Goal: Transaction & Acquisition: Purchase product/service

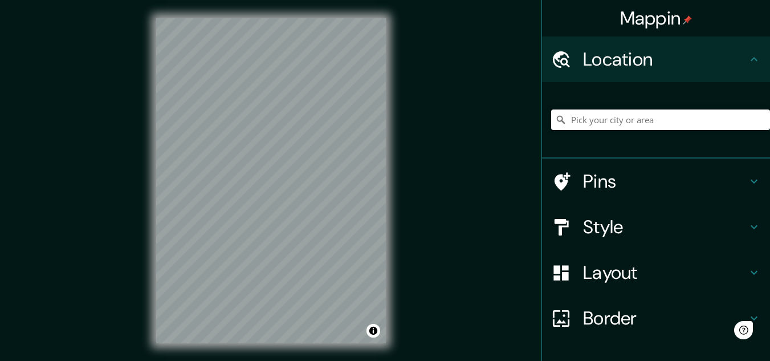
click at [582, 125] on input "Pick your city or area" at bounding box center [660, 119] width 219 height 21
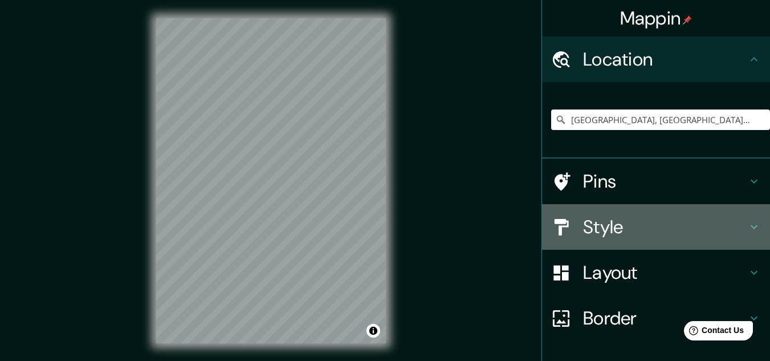
click at [616, 228] on h4 "Style" at bounding box center [665, 226] width 164 height 23
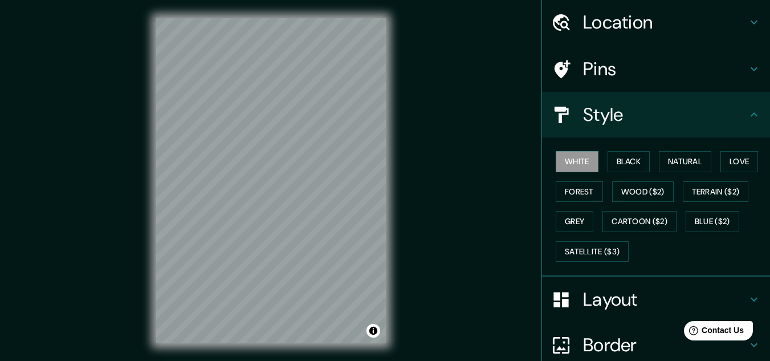
scroll to position [57, 0]
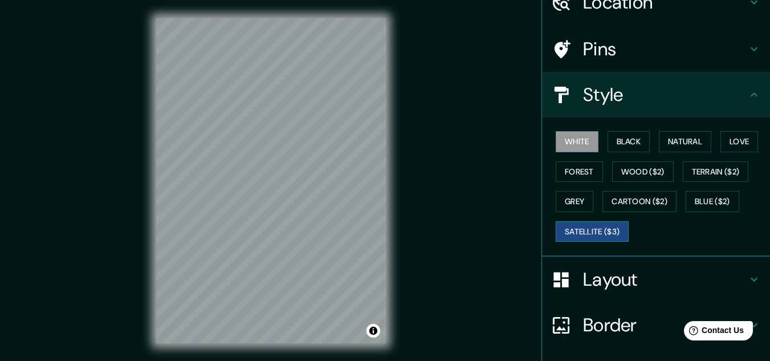
click at [609, 231] on button "Satellite ($3)" at bounding box center [591, 231] width 73 height 21
click at [151, 169] on div "© Mapbox © OpenStreetMap Improve this map © Maxar" at bounding box center [271, 180] width 266 height 361
click at [106, 209] on div "Mappin Location [GEOGRAPHIC_DATA], [GEOGRAPHIC_DATA], [GEOGRAPHIC_DATA] [GEOGRA…" at bounding box center [385, 189] width 770 height 379
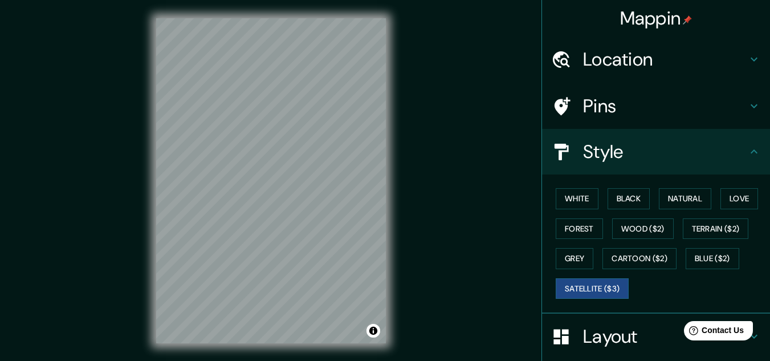
click at [664, 68] on h4 "Location" at bounding box center [665, 59] width 164 height 23
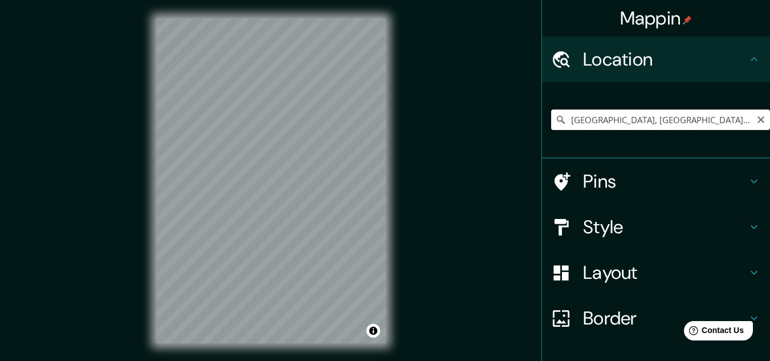
click at [637, 117] on input "[GEOGRAPHIC_DATA], [GEOGRAPHIC_DATA], [GEOGRAPHIC_DATA]" at bounding box center [660, 119] width 219 height 21
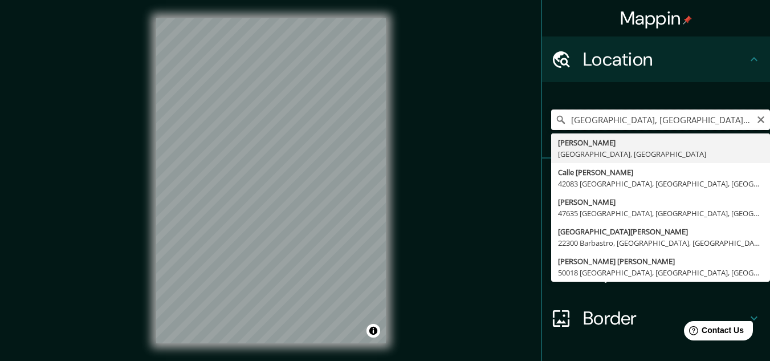
click at [637, 117] on input "[GEOGRAPHIC_DATA], [GEOGRAPHIC_DATA], [GEOGRAPHIC_DATA]" at bounding box center [660, 119] width 219 height 21
paste input "C. [PERSON_NAME][STREET_ADDRESS][PERSON_NAME]."
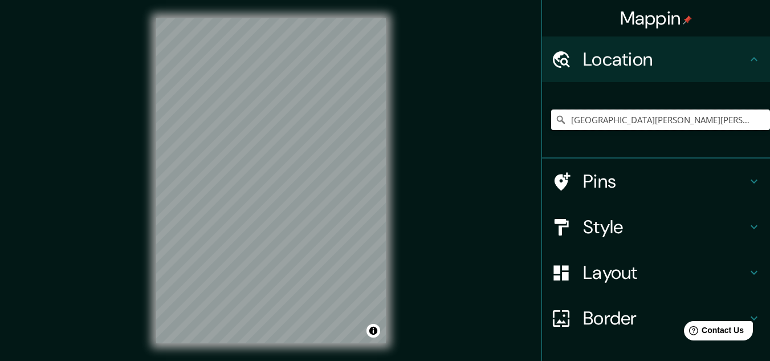
type input "[GEOGRAPHIC_DATA][PERSON_NAME][PERSON_NAME], [GEOGRAPHIC_DATA], [GEOGRAPHIC_DAT…"
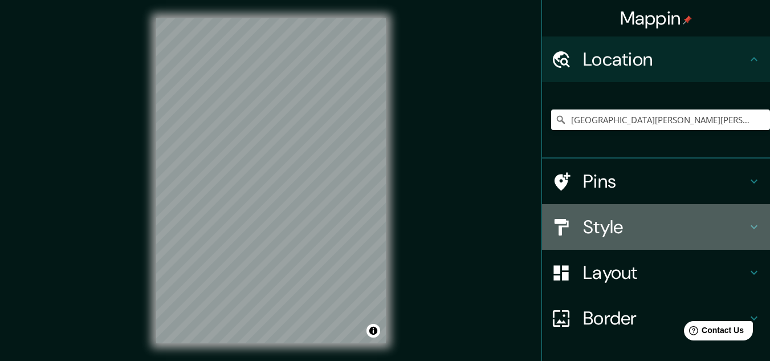
click at [596, 236] on h4 "Style" at bounding box center [665, 226] width 164 height 23
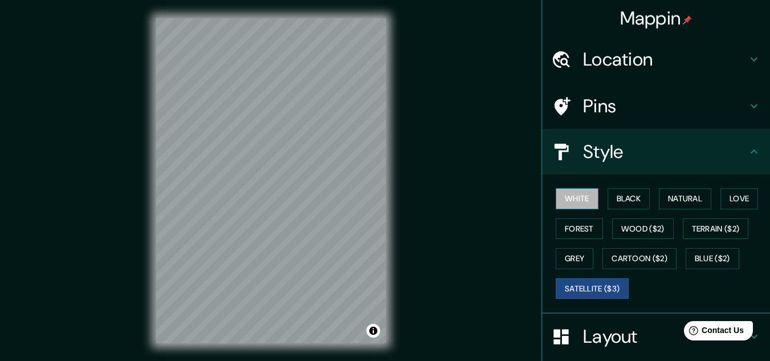
click at [571, 205] on button "White" at bounding box center [576, 198] width 43 height 21
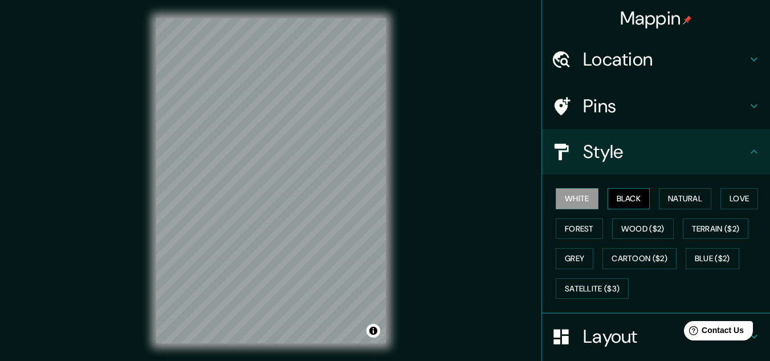
click at [625, 195] on button "Black" at bounding box center [628, 198] width 43 height 21
click at [678, 195] on button "Natural" at bounding box center [685, 198] width 52 height 21
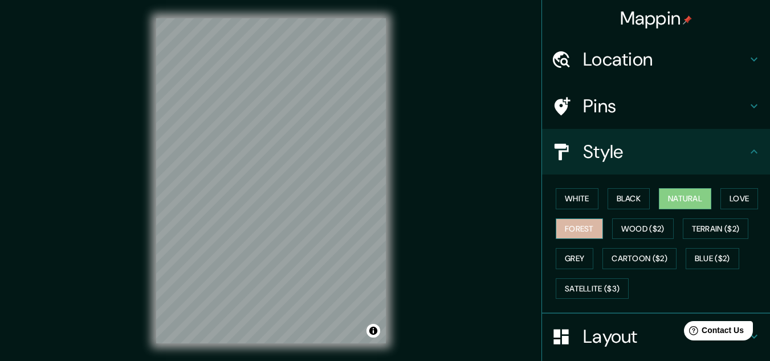
click at [570, 225] on button "Forest" at bounding box center [578, 228] width 47 height 21
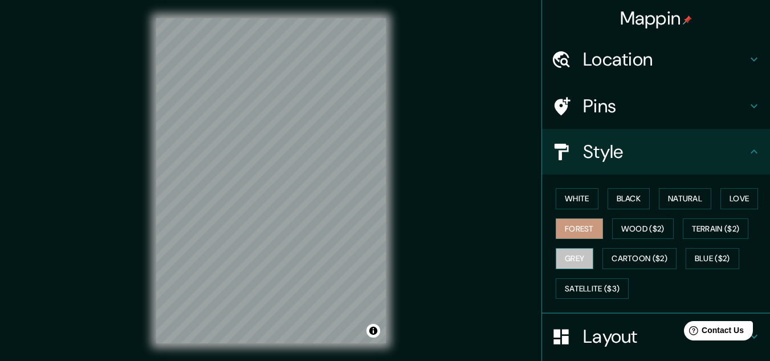
click at [570, 253] on button "Grey" at bounding box center [574, 258] width 38 height 21
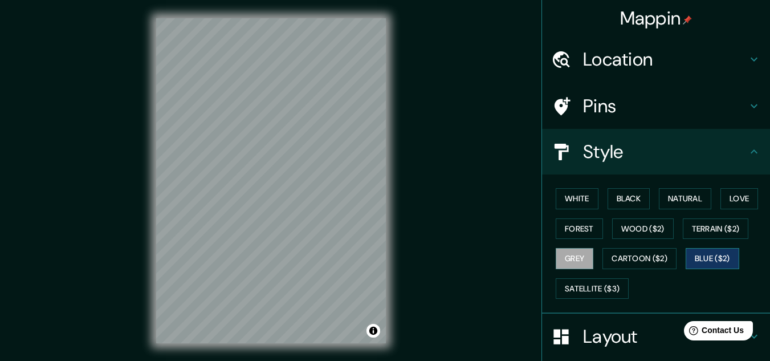
click at [700, 256] on button "Blue ($2)" at bounding box center [712, 258] width 54 height 21
click at [694, 226] on button "Terrain ($2)" at bounding box center [715, 228] width 66 height 21
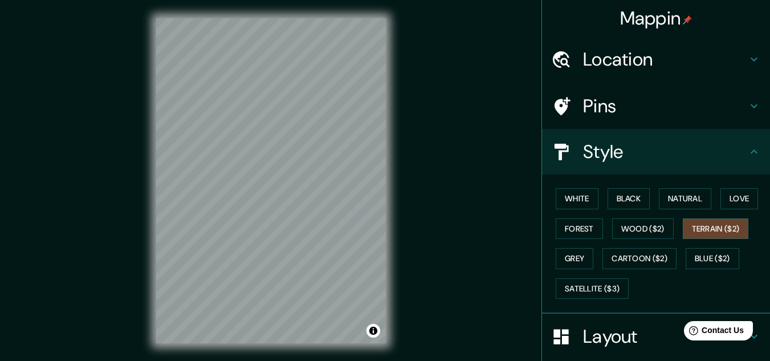
click at [710, 195] on div "White Black Natural Love Forest Wood ($2) Terrain ($2) Grey Cartoon ($2) Blue (…" at bounding box center [660, 243] width 219 height 120
click at [720, 193] on button "Love" at bounding box center [739, 198] width 38 height 21
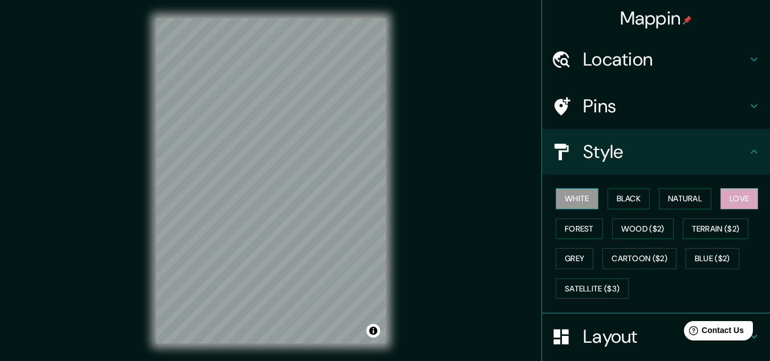
click at [584, 195] on button "White" at bounding box center [576, 198] width 43 height 21
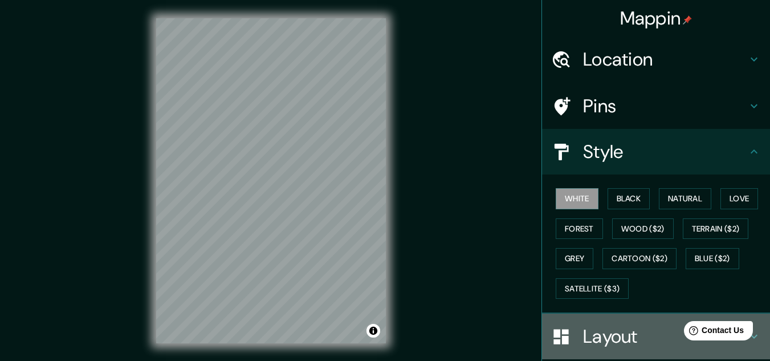
click at [592, 329] on h4 "Layout" at bounding box center [665, 336] width 164 height 23
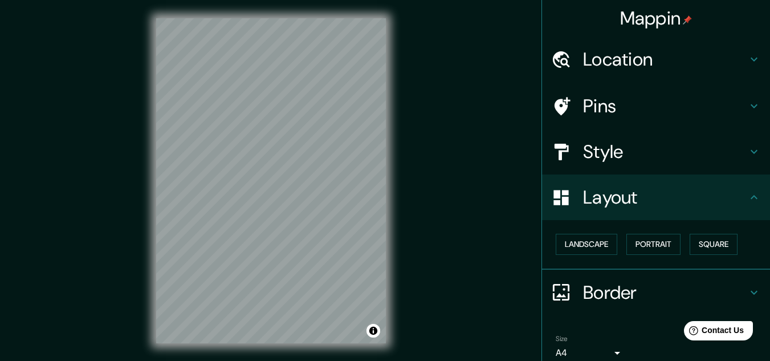
scroll to position [49, 0]
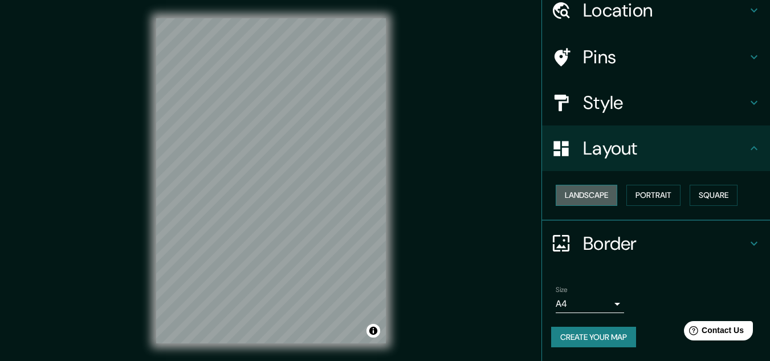
click at [591, 194] on button "Landscape" at bounding box center [586, 195] width 62 height 21
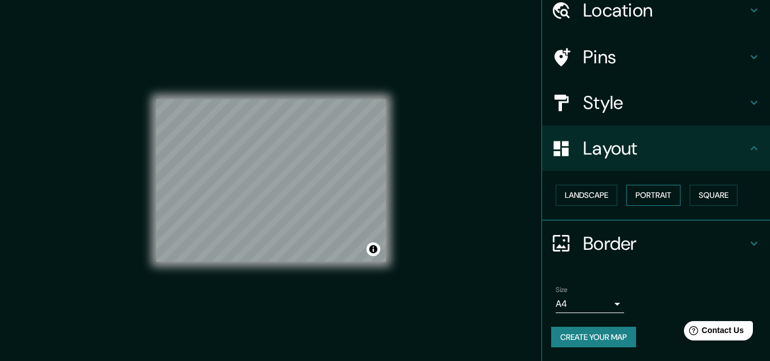
click at [649, 194] on button "Portrait" at bounding box center [653, 195] width 54 height 21
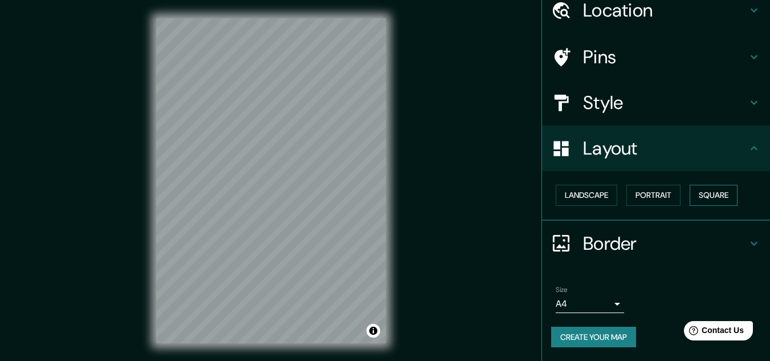
click at [718, 194] on button "Square" at bounding box center [713, 195] width 48 height 21
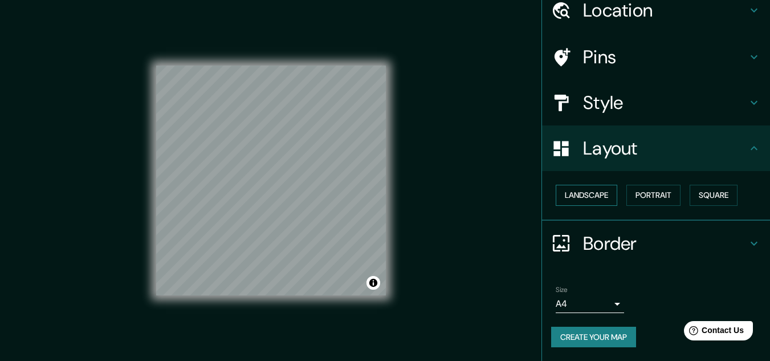
click at [582, 196] on button "Landscape" at bounding box center [586, 195] width 62 height 21
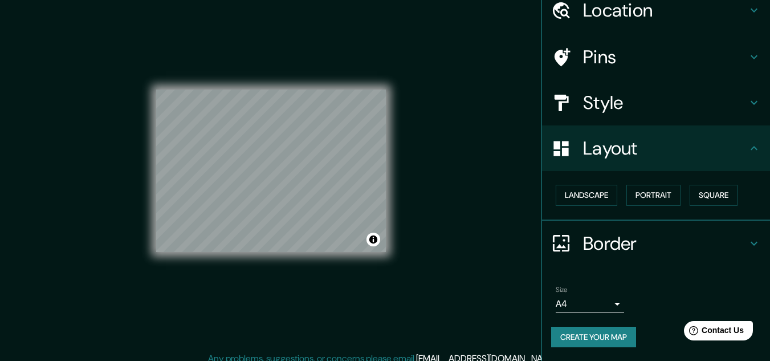
scroll to position [19, 0]
